Goal: Navigation & Orientation: Find specific page/section

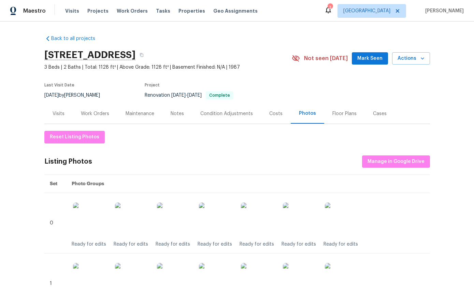
click at [96, 114] on div "Work Orders" at bounding box center [95, 113] width 28 height 7
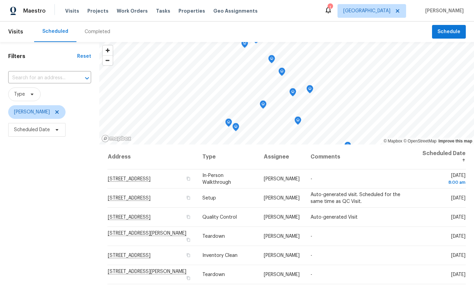
scroll to position [27, 0]
click at [101, 28] on div "Completed" at bounding box center [98, 31] width 26 height 7
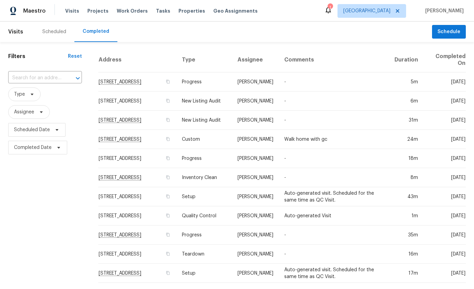
click at [50, 35] on div "Scheduled" at bounding box center [54, 32] width 40 height 20
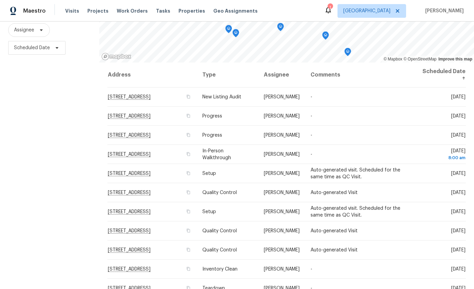
scroll to position [81, 0]
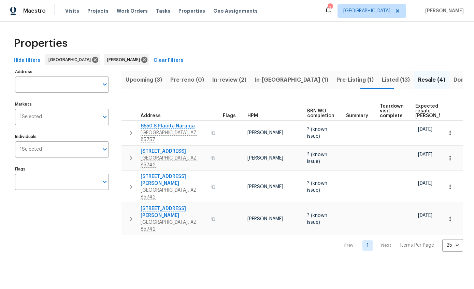
click at [270, 79] on span "In-reno (1)" at bounding box center [292, 80] width 74 height 10
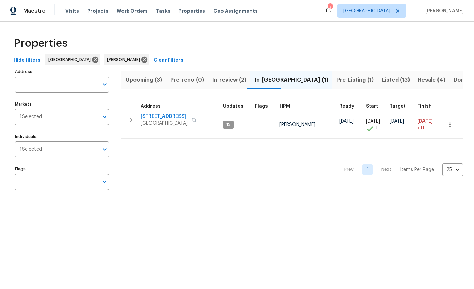
click at [337, 83] on span "Pre-Listing (1)" at bounding box center [355, 80] width 37 height 10
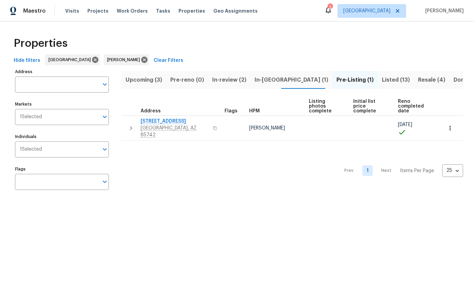
click at [263, 77] on span "In-reno (1)" at bounding box center [292, 80] width 74 height 10
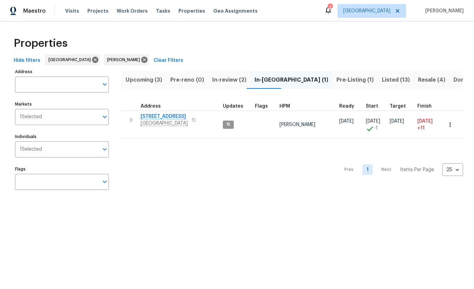
click at [148, 84] on span "Upcoming (3)" at bounding box center [144, 80] width 37 height 10
